Goal: Information Seeking & Learning: Check status

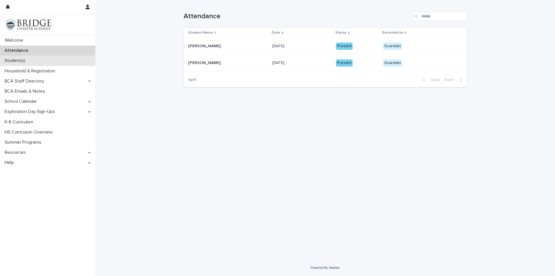
click at [24, 63] on p "Student(s)" at bounding box center [15, 60] width 27 height 5
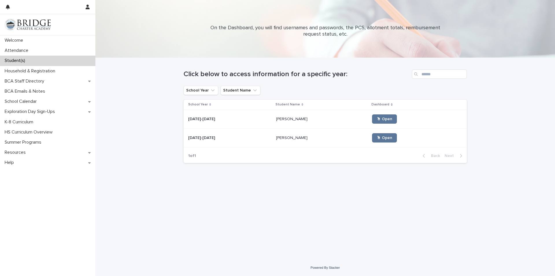
click at [274, 122] on td "[PERSON_NAME] [PERSON_NAME]" at bounding box center [322, 119] width 96 height 19
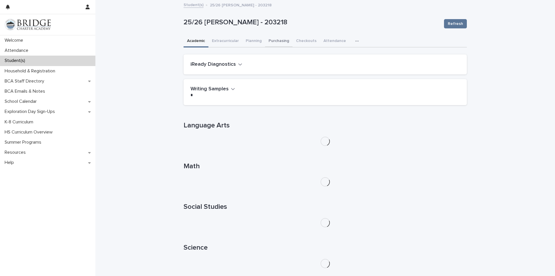
click at [276, 41] on button "Purchasing" at bounding box center [278, 41] width 27 height 12
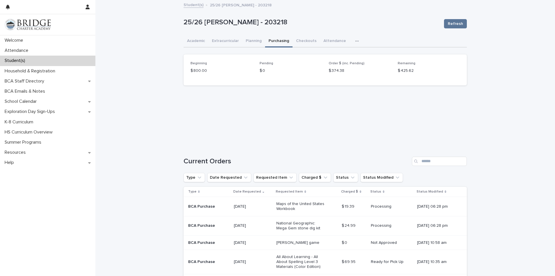
click at [184, 8] on link "Student(s)" at bounding box center [194, 4] width 20 height 7
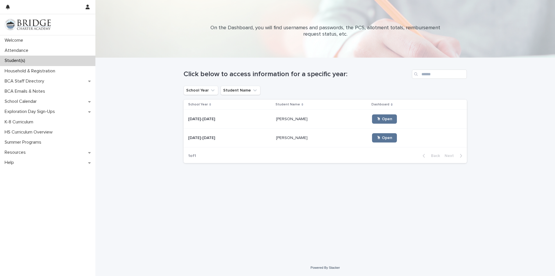
click at [278, 140] on p "[PERSON_NAME]" at bounding box center [292, 137] width 33 height 6
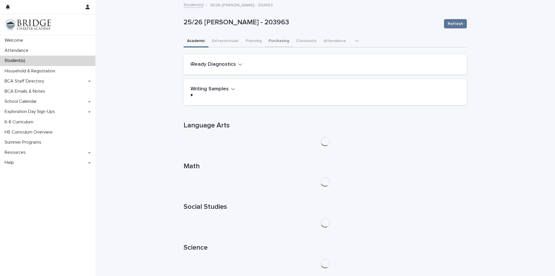
click at [276, 39] on button "Purchasing" at bounding box center [278, 41] width 27 height 12
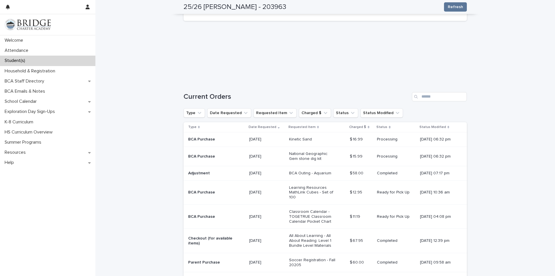
scroll to position [58, 0]
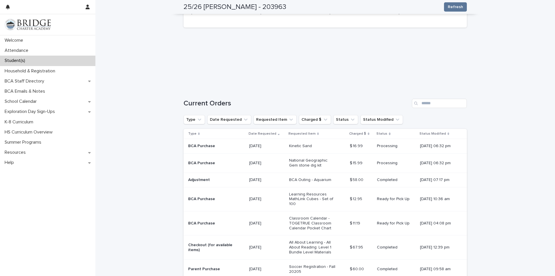
click at [316, 179] on p "BCA Outing - Aquarium" at bounding box center [313, 179] width 48 height 5
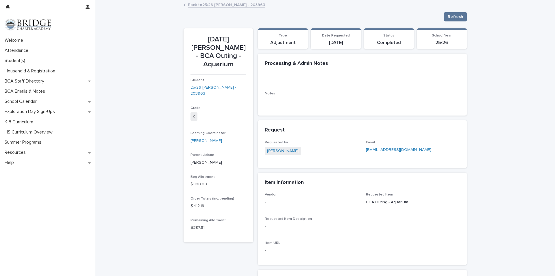
click at [217, 3] on link "Back to 25/26 [PERSON_NAME] - 203963" at bounding box center [226, 4] width 77 height 7
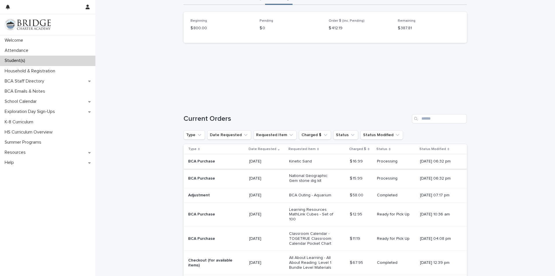
scroll to position [58, 0]
